Goal: Navigation & Orientation: Find specific page/section

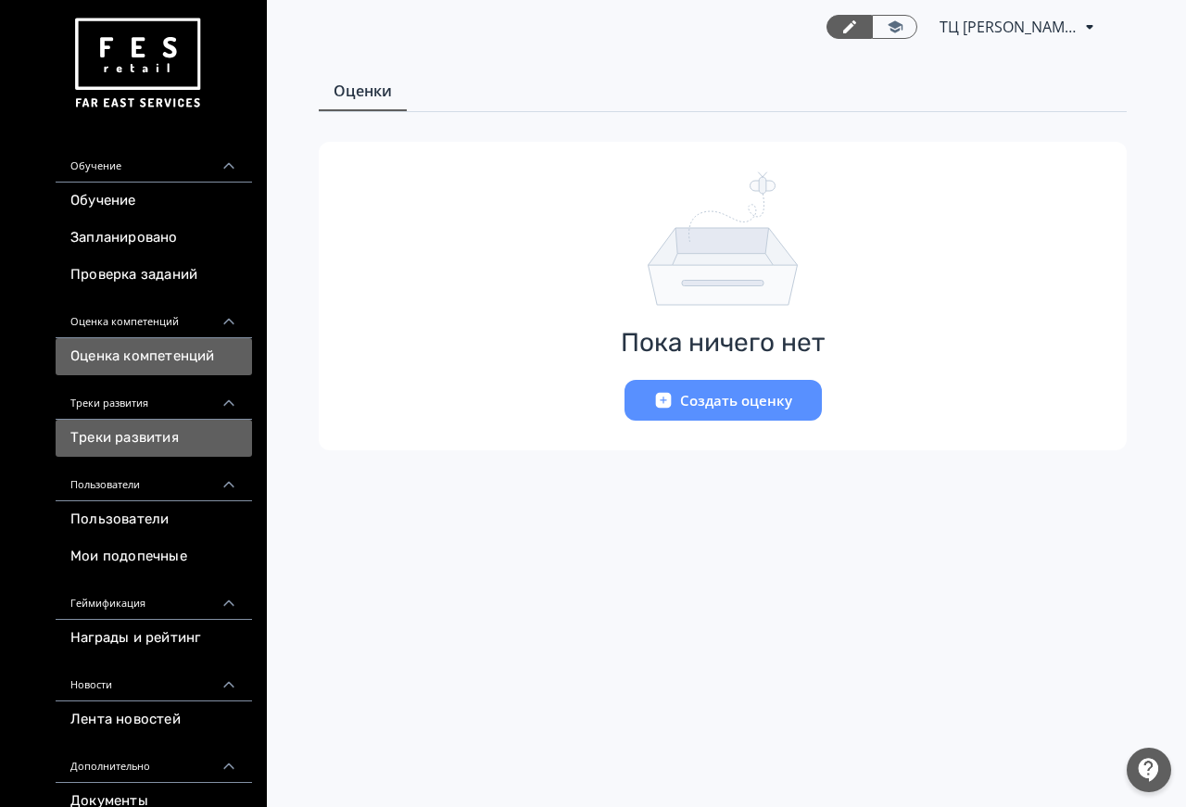
click at [184, 424] on link "Треки развития" at bounding box center [154, 438] width 197 height 37
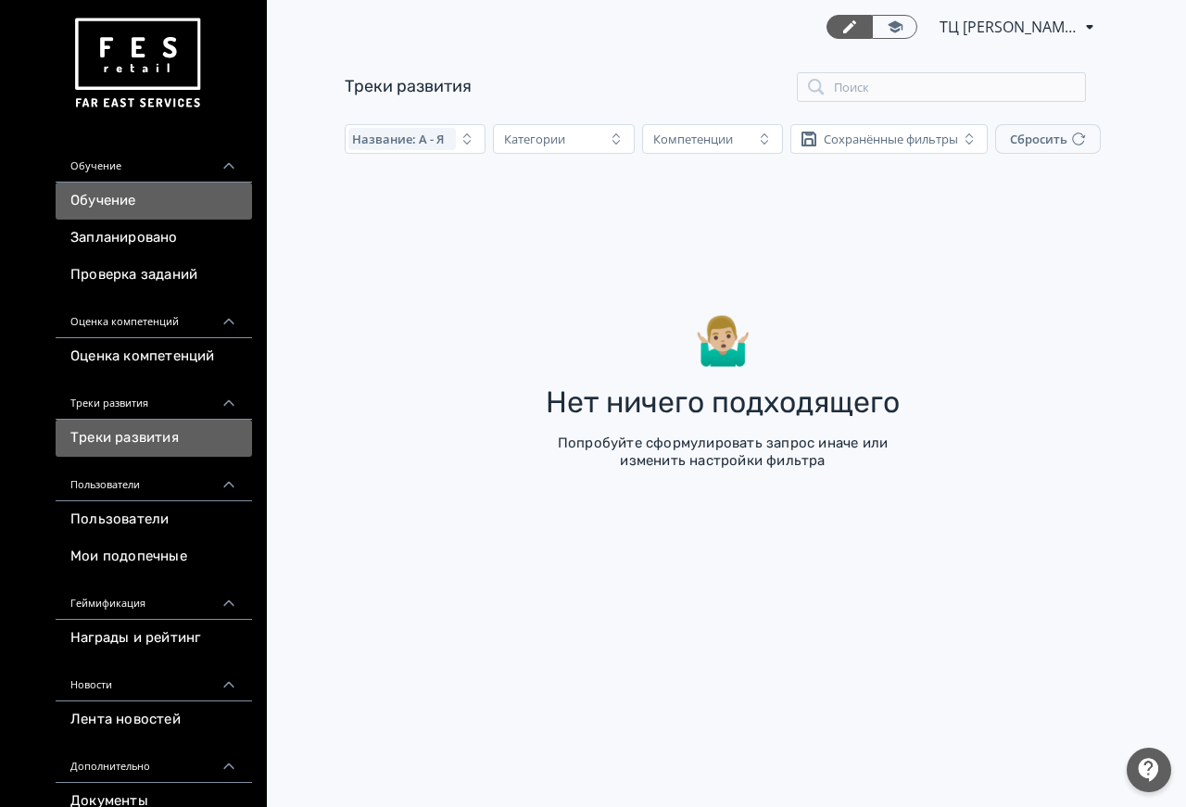
click at [132, 198] on link "Обучение" at bounding box center [154, 201] width 197 height 37
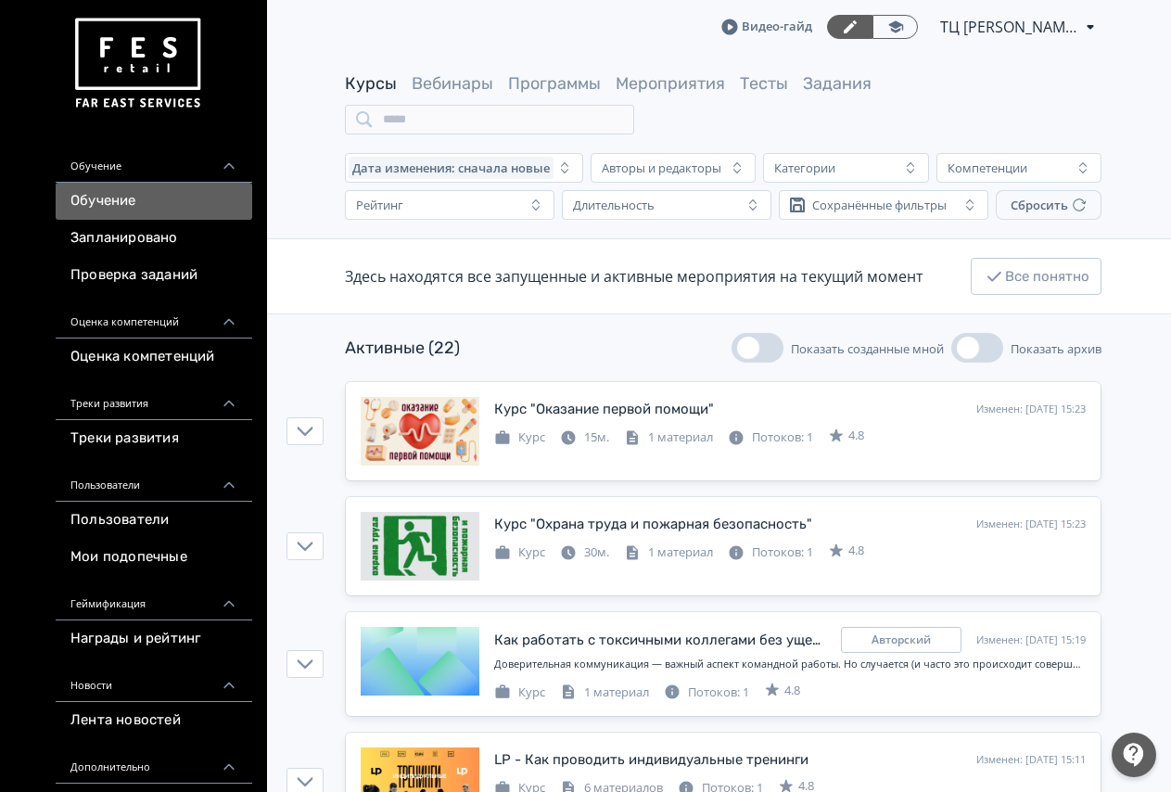
click at [382, 95] on span "Курсы" at bounding box center [371, 83] width 52 height 23
click at [463, 82] on link "Вебинары" at bounding box center [453, 83] width 82 height 20
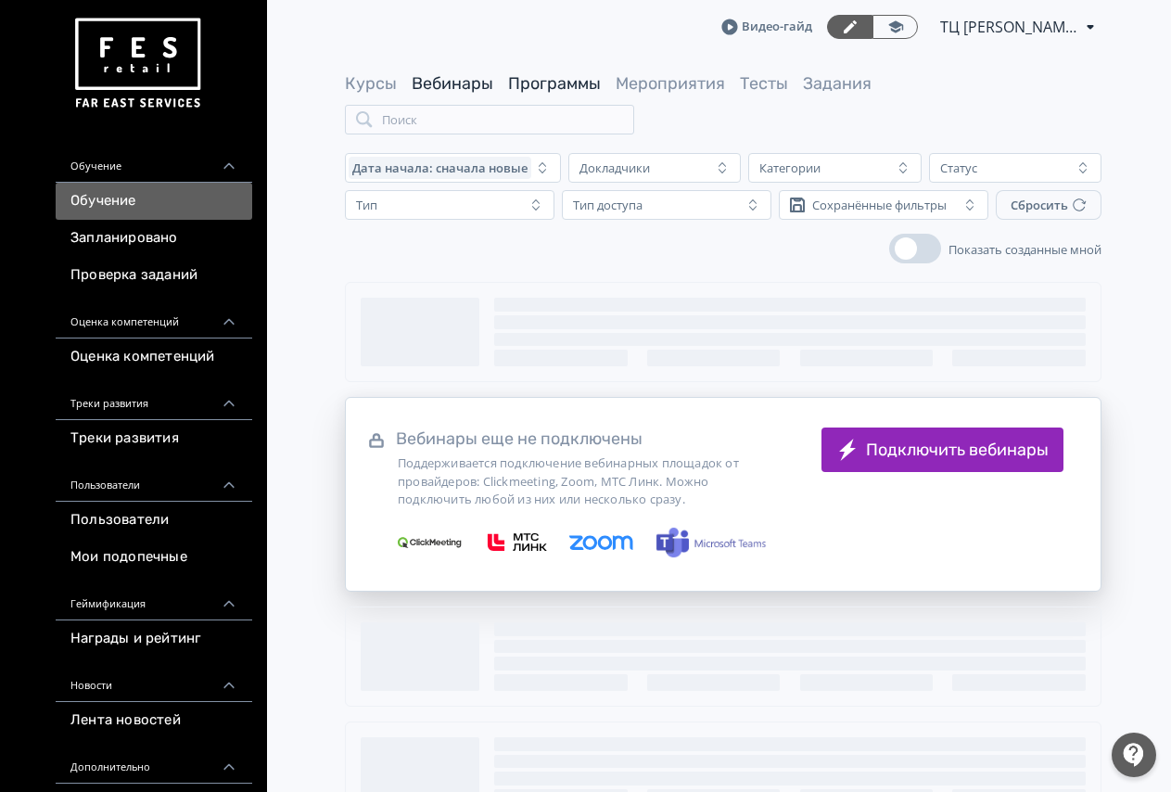
click at [558, 77] on link "Программы" at bounding box center [554, 83] width 93 height 20
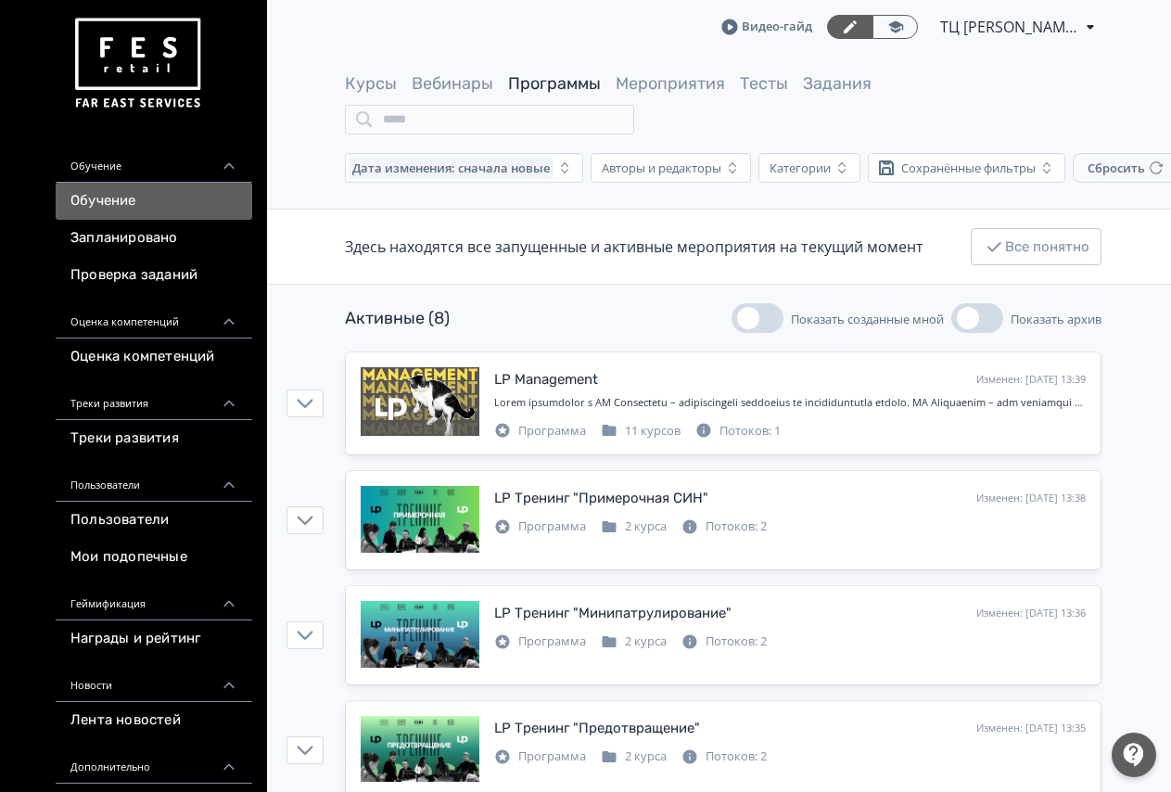
click at [662, 95] on span "Мероприятия" at bounding box center [669, 83] width 109 height 23
click at [664, 89] on link "Мероприятия" at bounding box center [669, 83] width 109 height 20
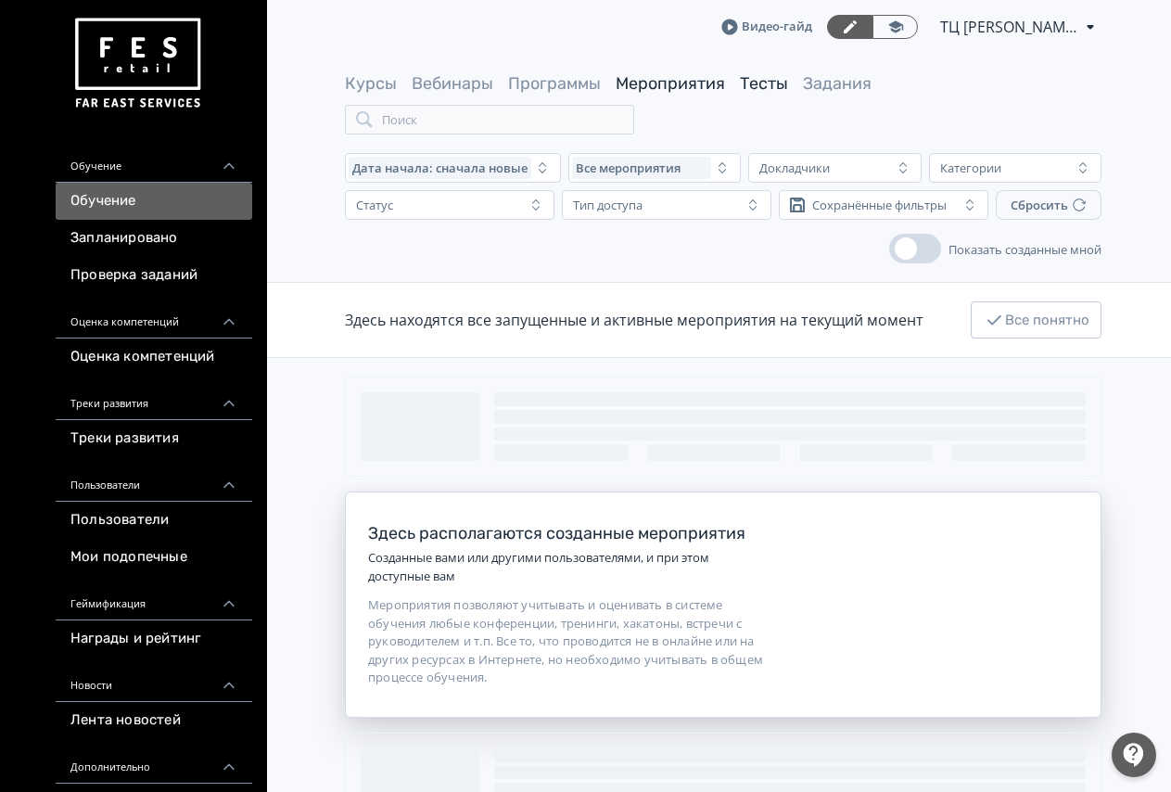
click at [756, 84] on link "Тесты" at bounding box center [764, 83] width 48 height 20
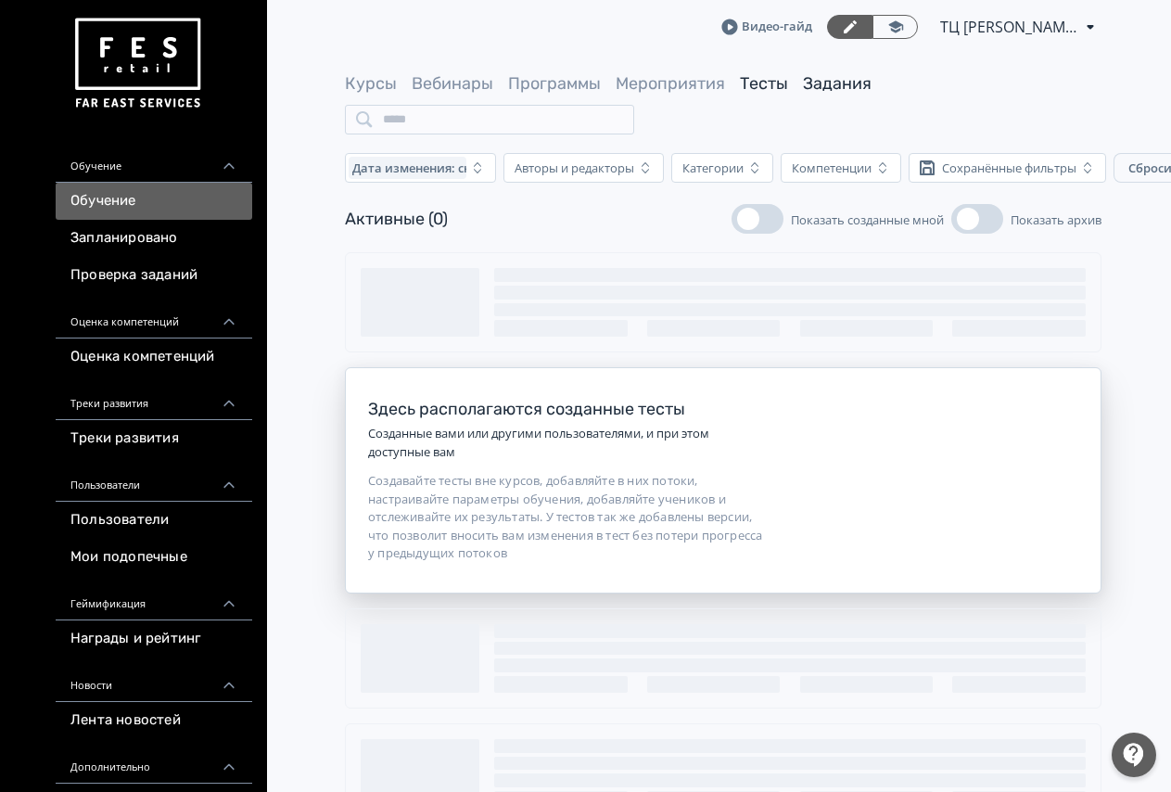
click at [828, 81] on link "Задания" at bounding box center [837, 83] width 69 height 20
click at [377, 90] on link "Курсы" at bounding box center [371, 83] width 52 height 20
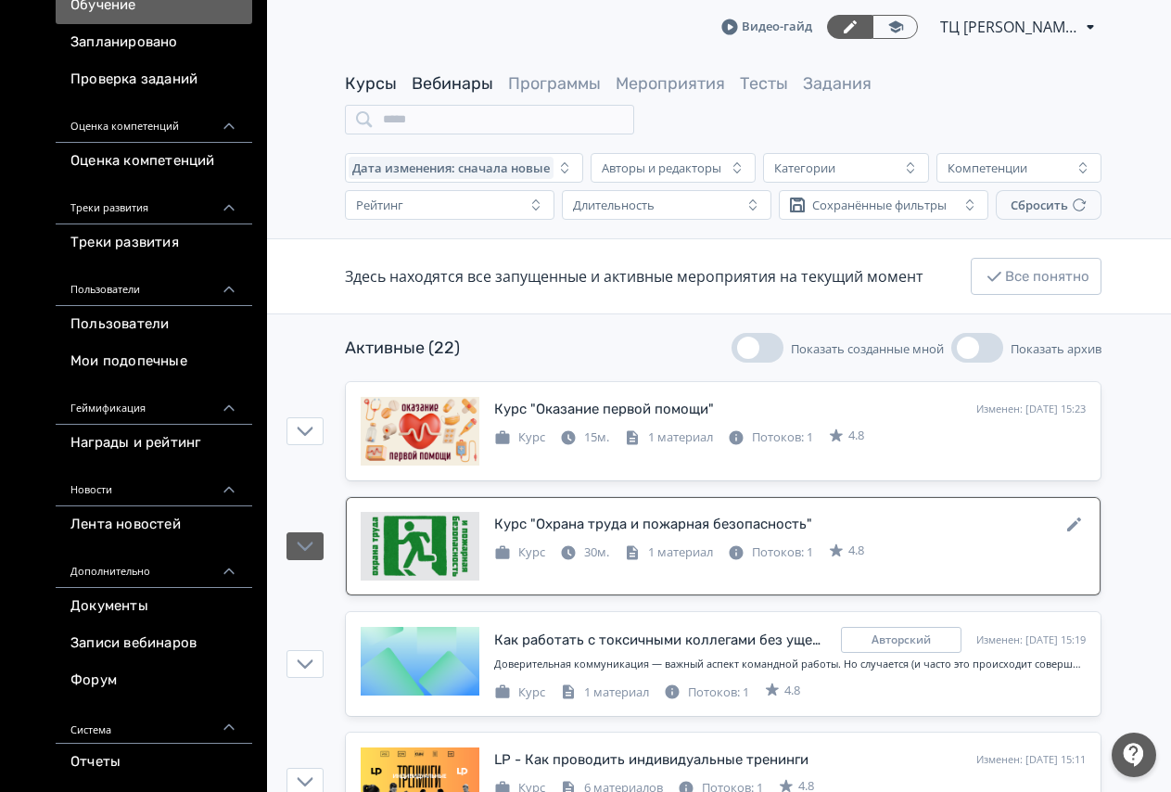
click at [478, 78] on link "Вебинары" at bounding box center [453, 83] width 82 height 20
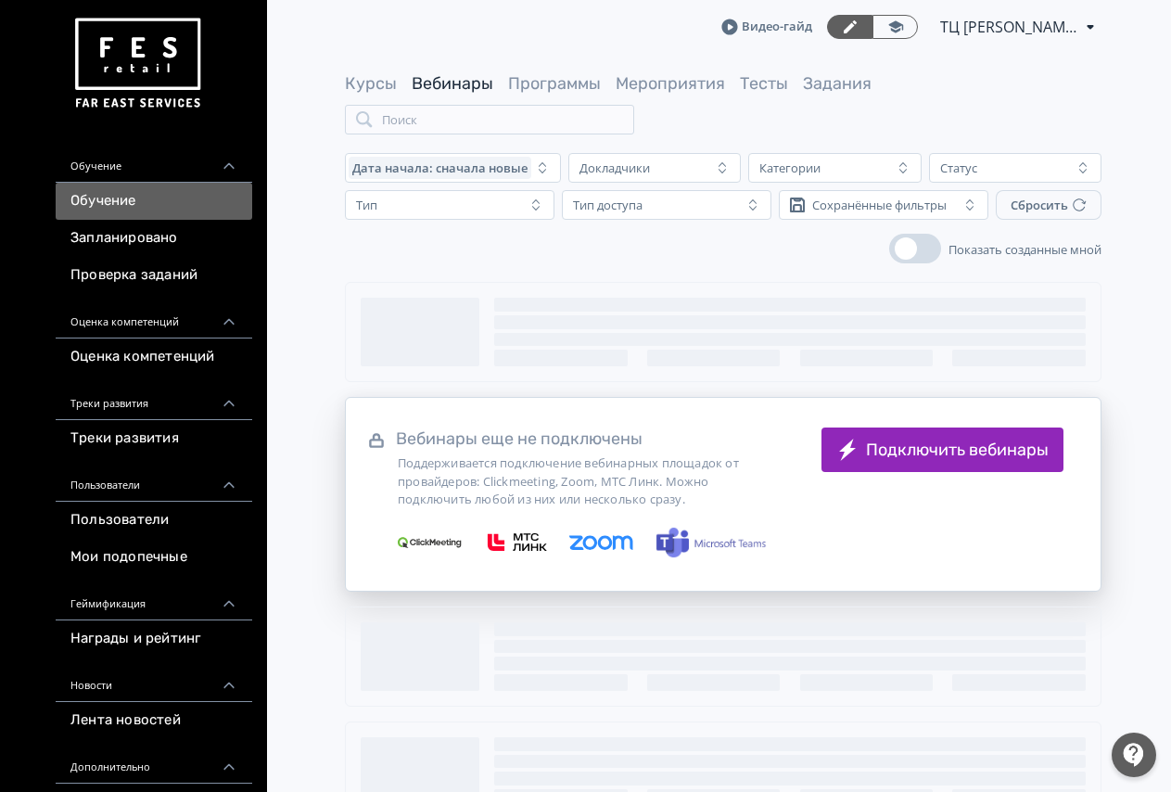
click at [536, 96] on div "Курсы Вебинары Программы Мероприятия Тесты Задания Поиск" at bounding box center [723, 103] width 756 height 62
click at [573, 92] on link "Программы" at bounding box center [554, 83] width 93 height 20
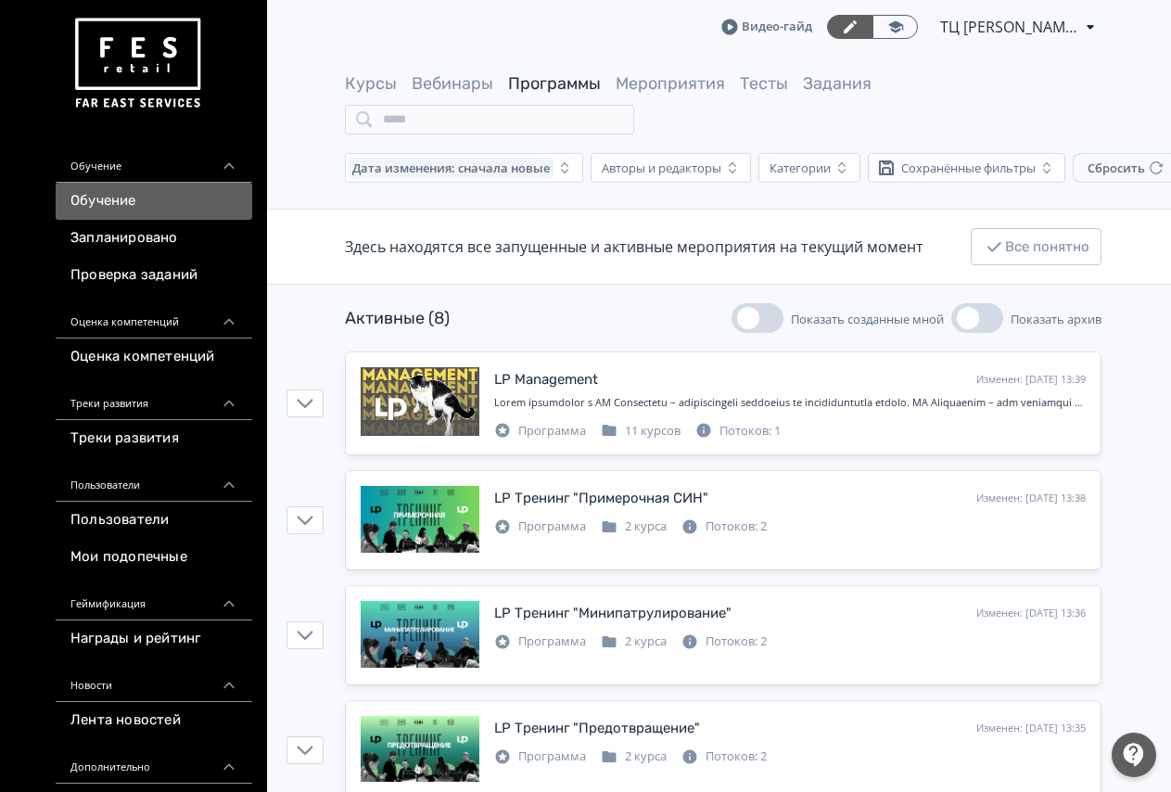
click at [983, 319] on button "Показать архив" at bounding box center [977, 318] width 52 height 30
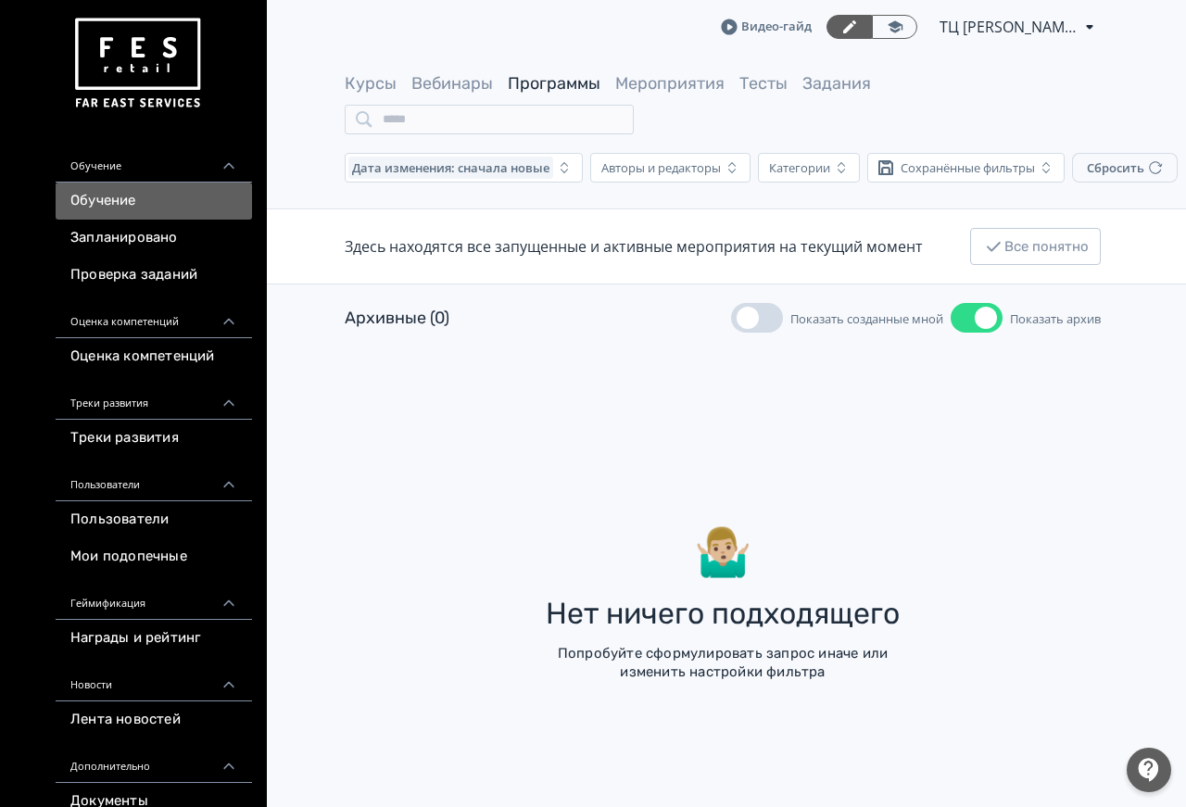
click at [982, 324] on span "button" at bounding box center [986, 318] width 22 height 22
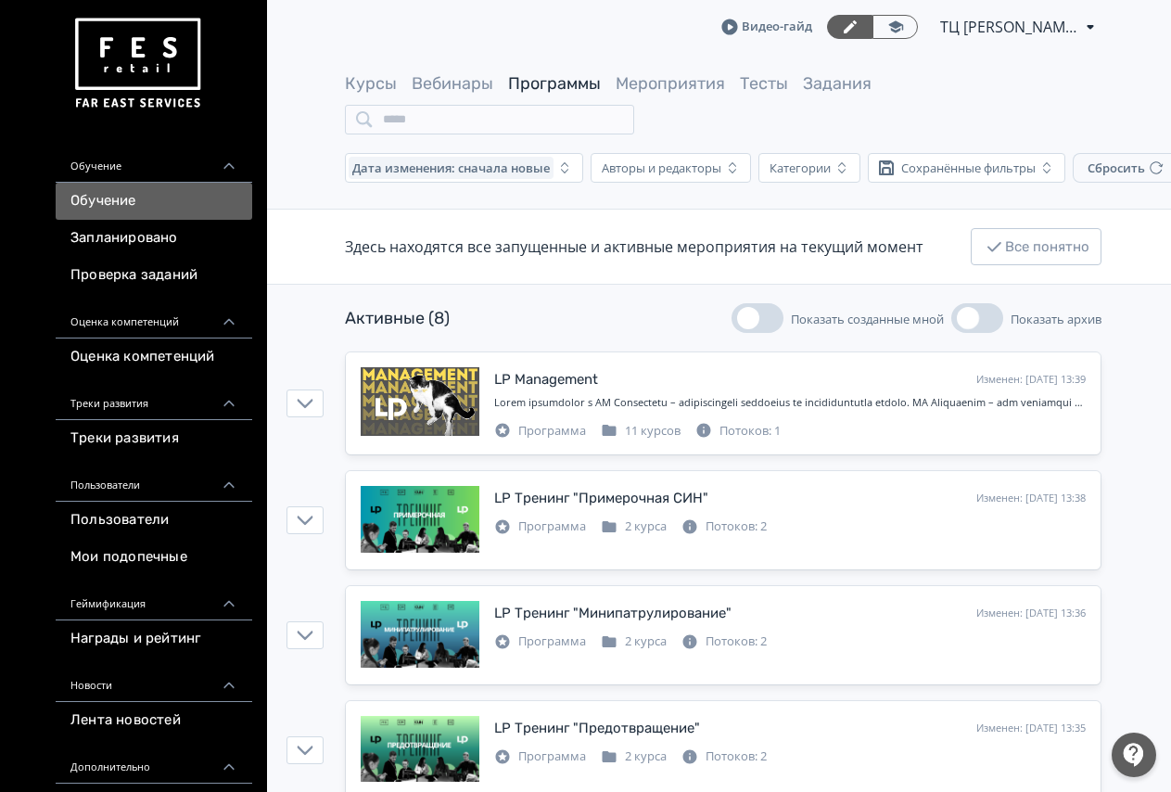
click at [770, 319] on button "Показать созданные мной" at bounding box center [757, 318] width 52 height 30
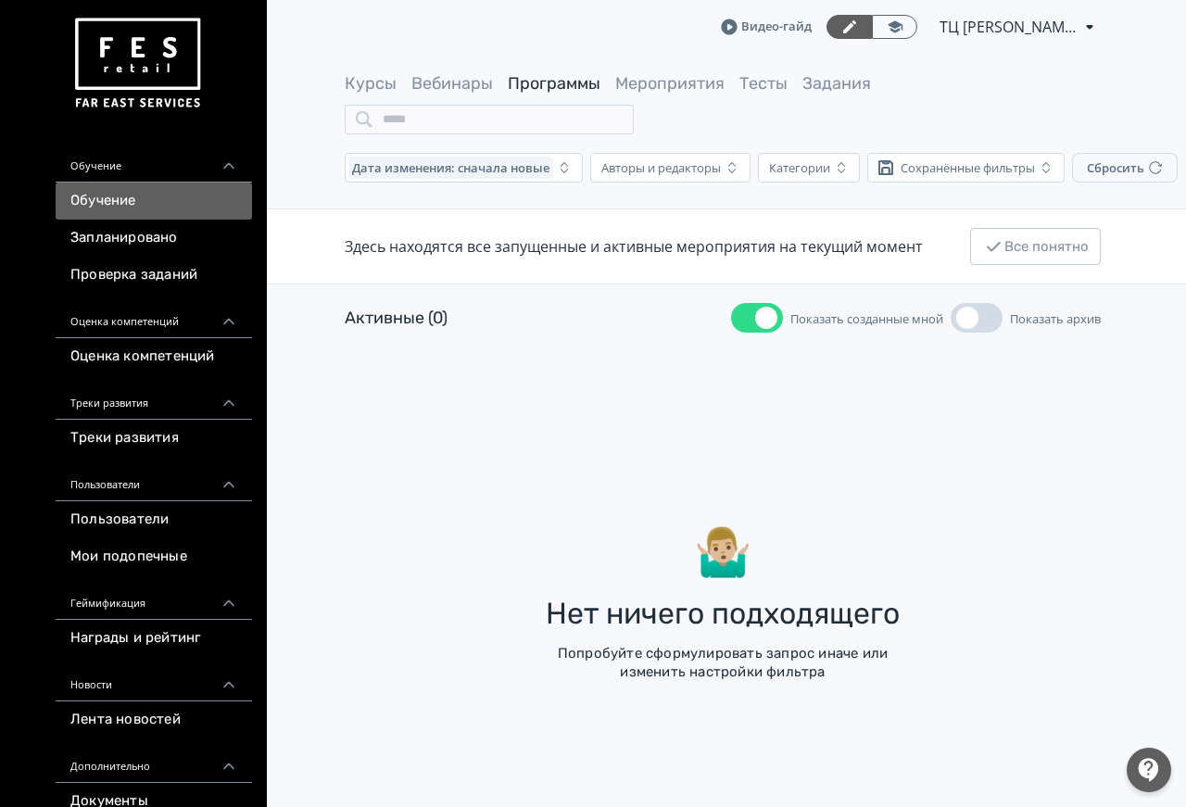
click at [770, 319] on span "button" at bounding box center [766, 318] width 22 height 22
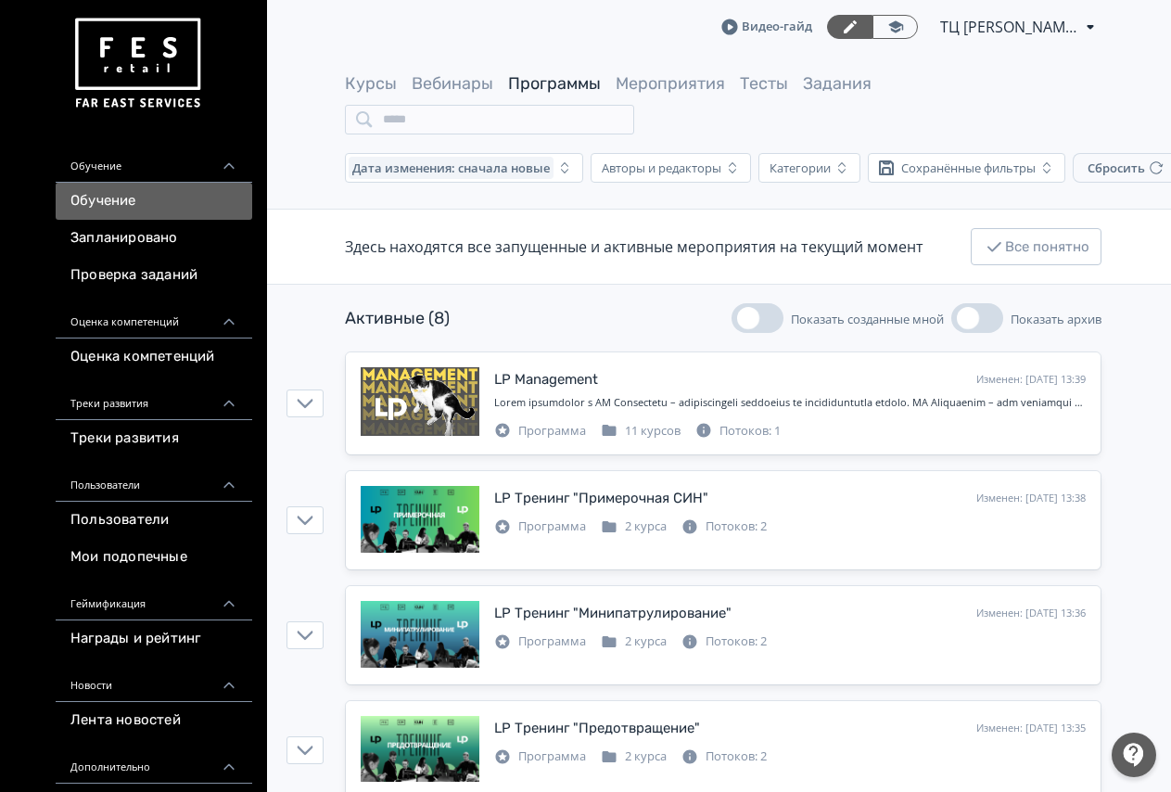
click at [984, 25] on span "ТЦ [PERSON_NAME] СИН 6412411" at bounding box center [1009, 27] width 139 height 22
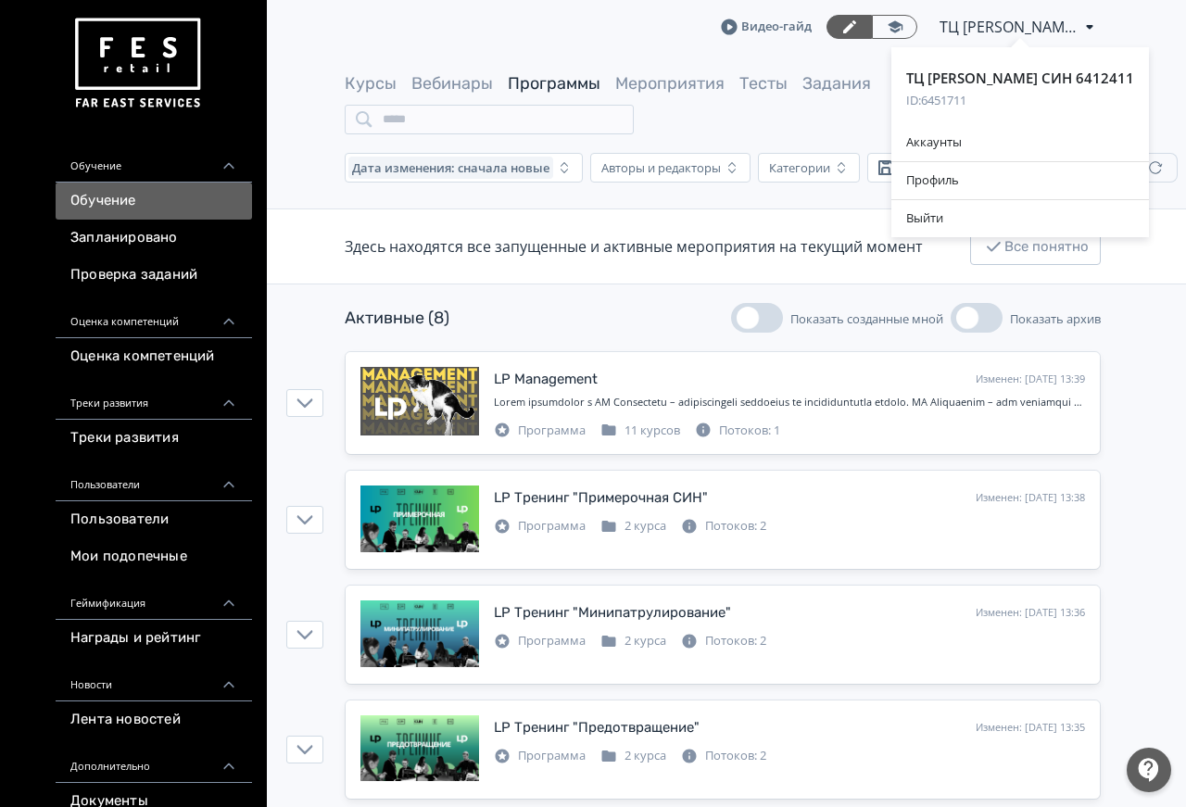
click at [829, 116] on div "ТЦ [PERSON_NAME] СИН 6412411 ID: 6451711 Аккаунты Профиль Выйти" at bounding box center [593, 403] width 1186 height 807
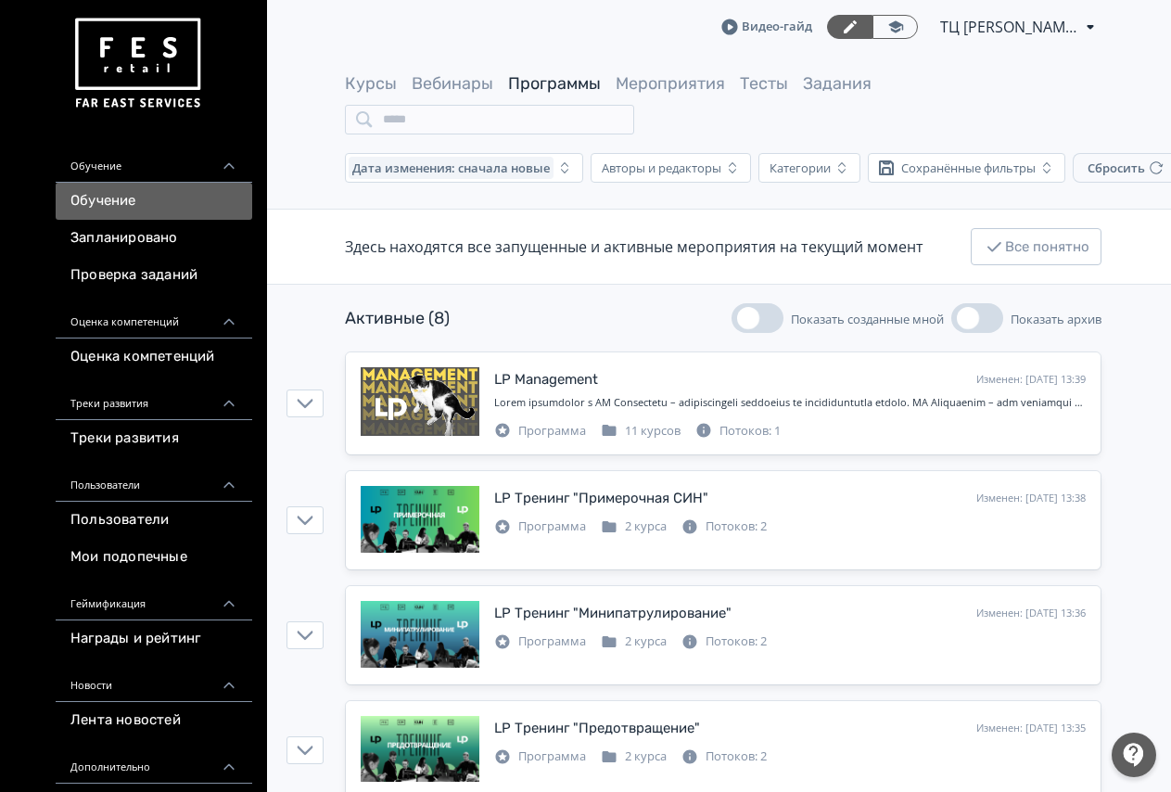
click at [1084, 26] on icon at bounding box center [1090, 27] width 22 height 22
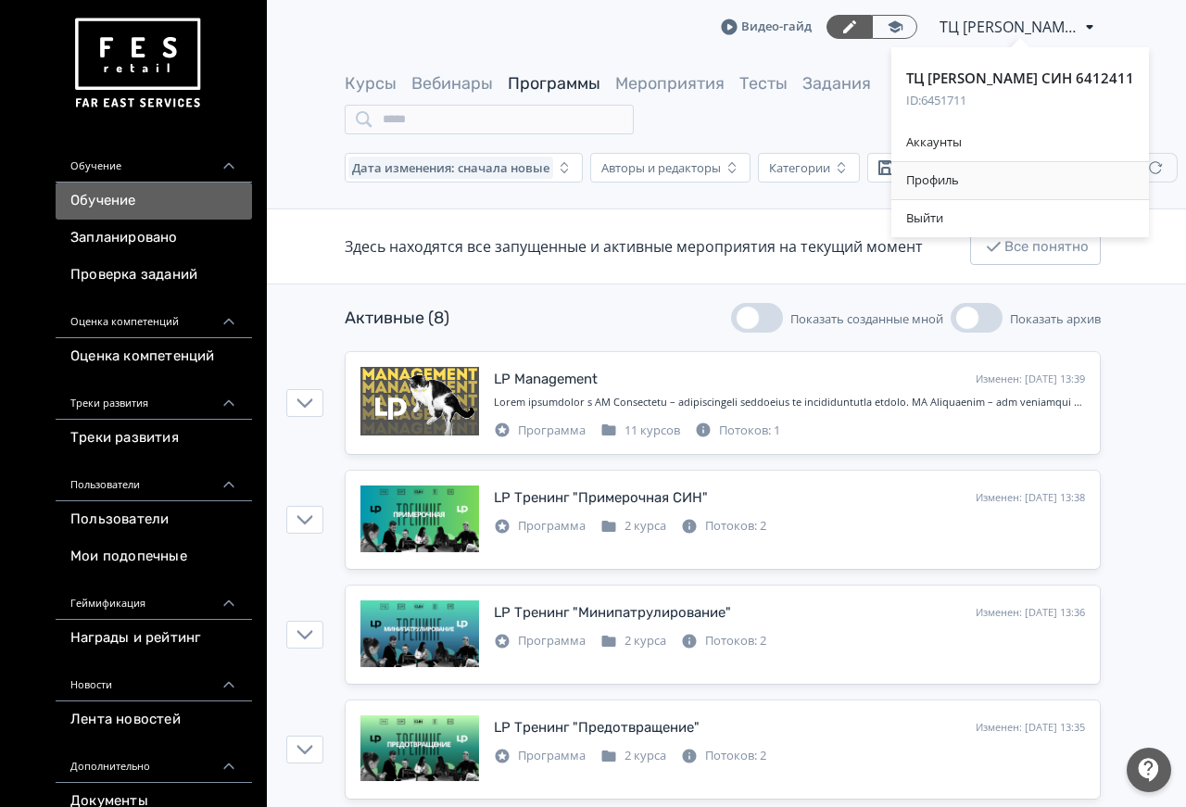
click at [969, 186] on div "Профиль" at bounding box center [1021, 180] width 258 height 37
